Goal: Task Accomplishment & Management: Manage account settings

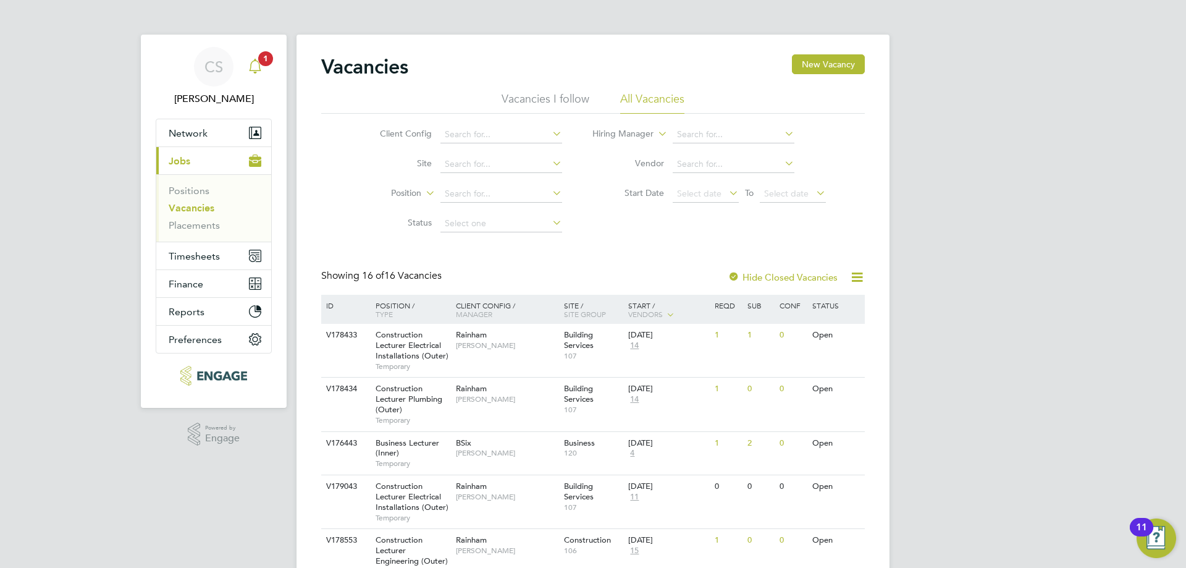
click at [255, 70] on icon "Main navigation" at bounding box center [255, 65] width 12 height 12
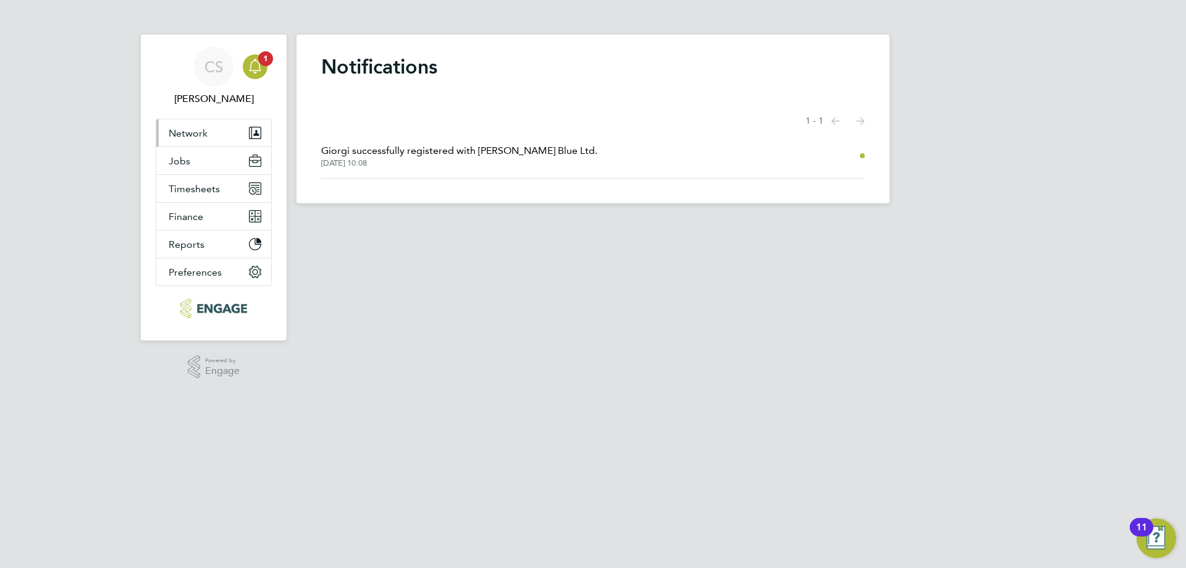
click at [217, 144] on button "Network" at bounding box center [213, 132] width 115 height 27
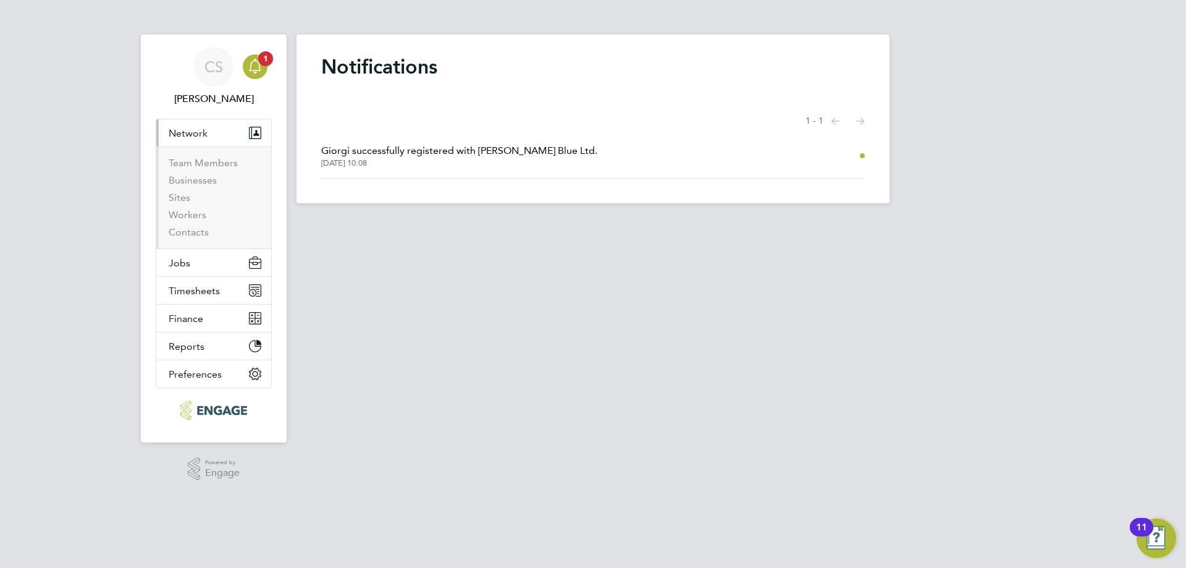
click at [210, 215] on li "Workers" at bounding box center [215, 217] width 93 height 17
click at [203, 216] on link "Workers" at bounding box center [188, 215] width 38 height 12
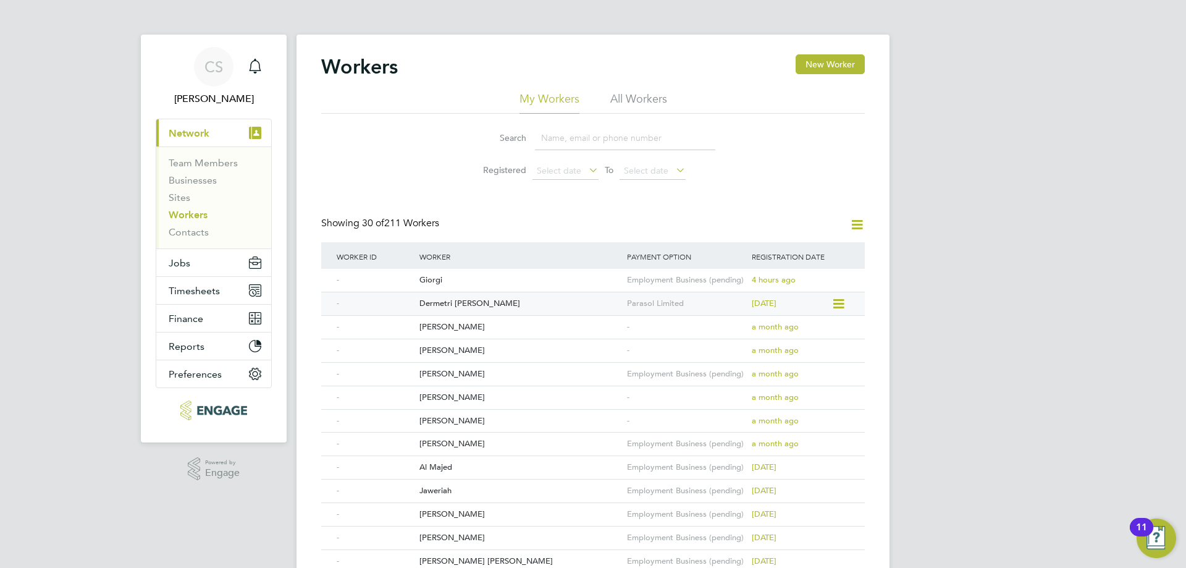
click at [769, 304] on span "7 days ago" at bounding box center [764, 303] width 25 height 11
click at [599, 284] on div "Giorgi" at bounding box center [520, 280] width 208 height 23
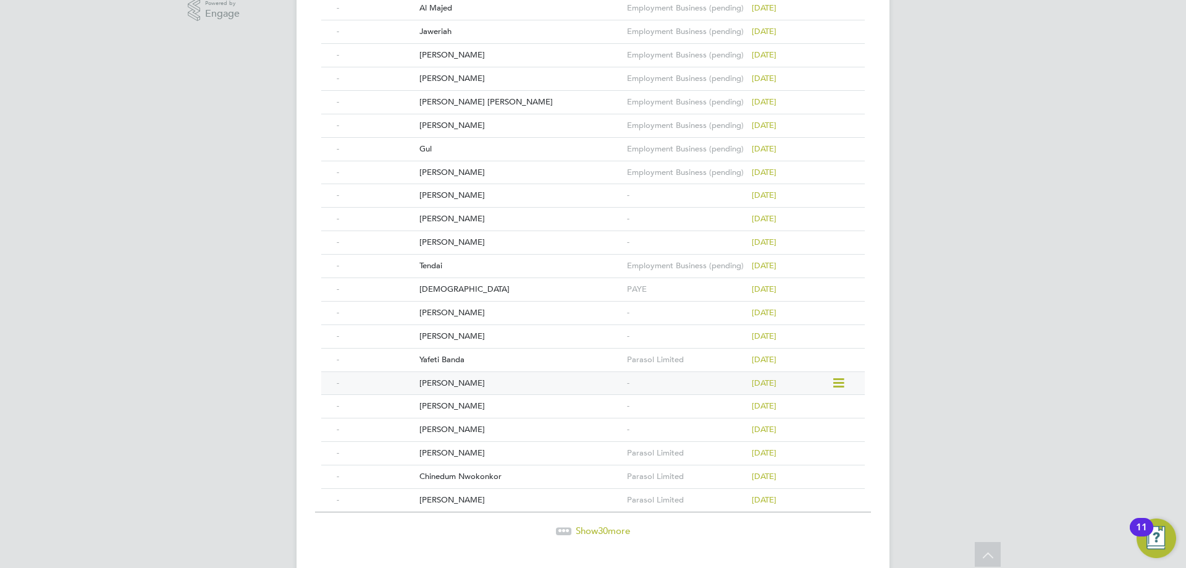
scroll to position [484, 0]
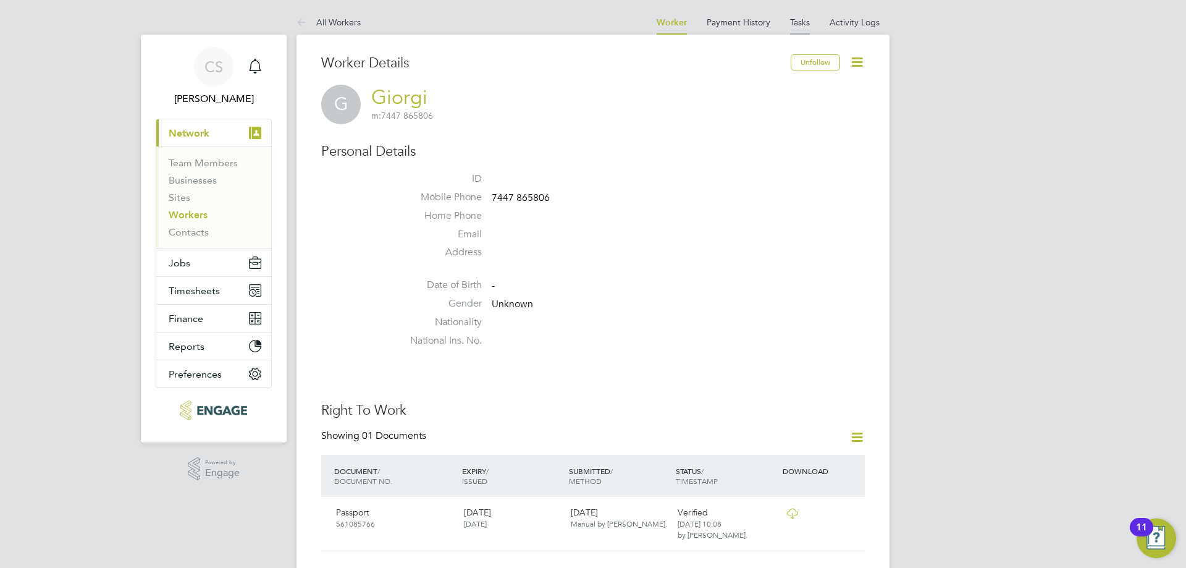
click at [806, 17] on li "Tasks" at bounding box center [800, 22] width 20 height 25
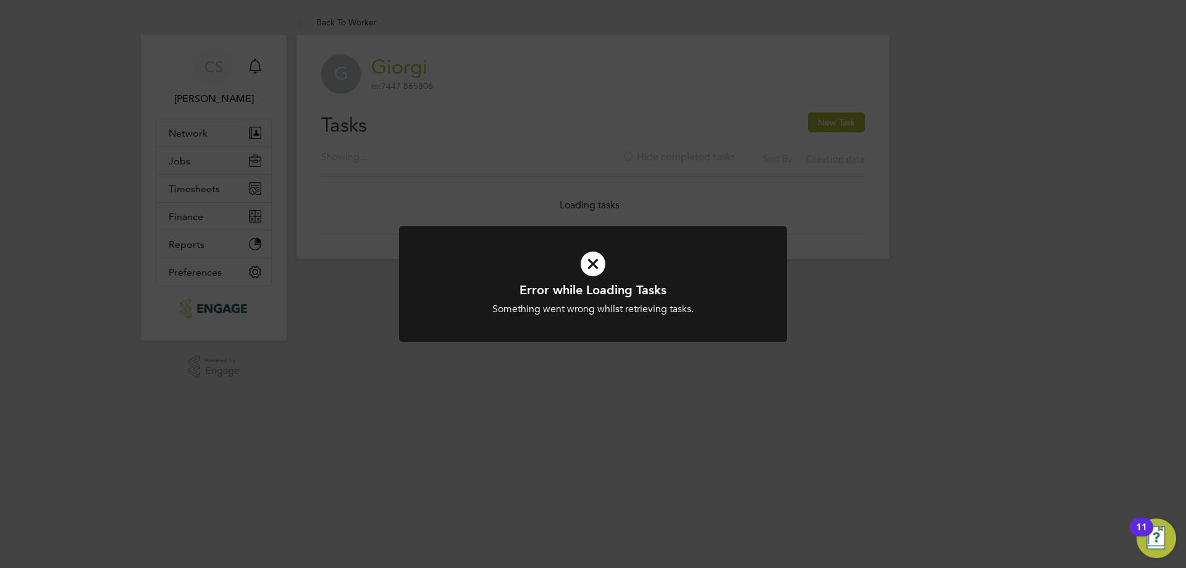
click at [594, 261] on icon at bounding box center [593, 264] width 321 height 48
